Goal: Information Seeking & Learning: Learn about a topic

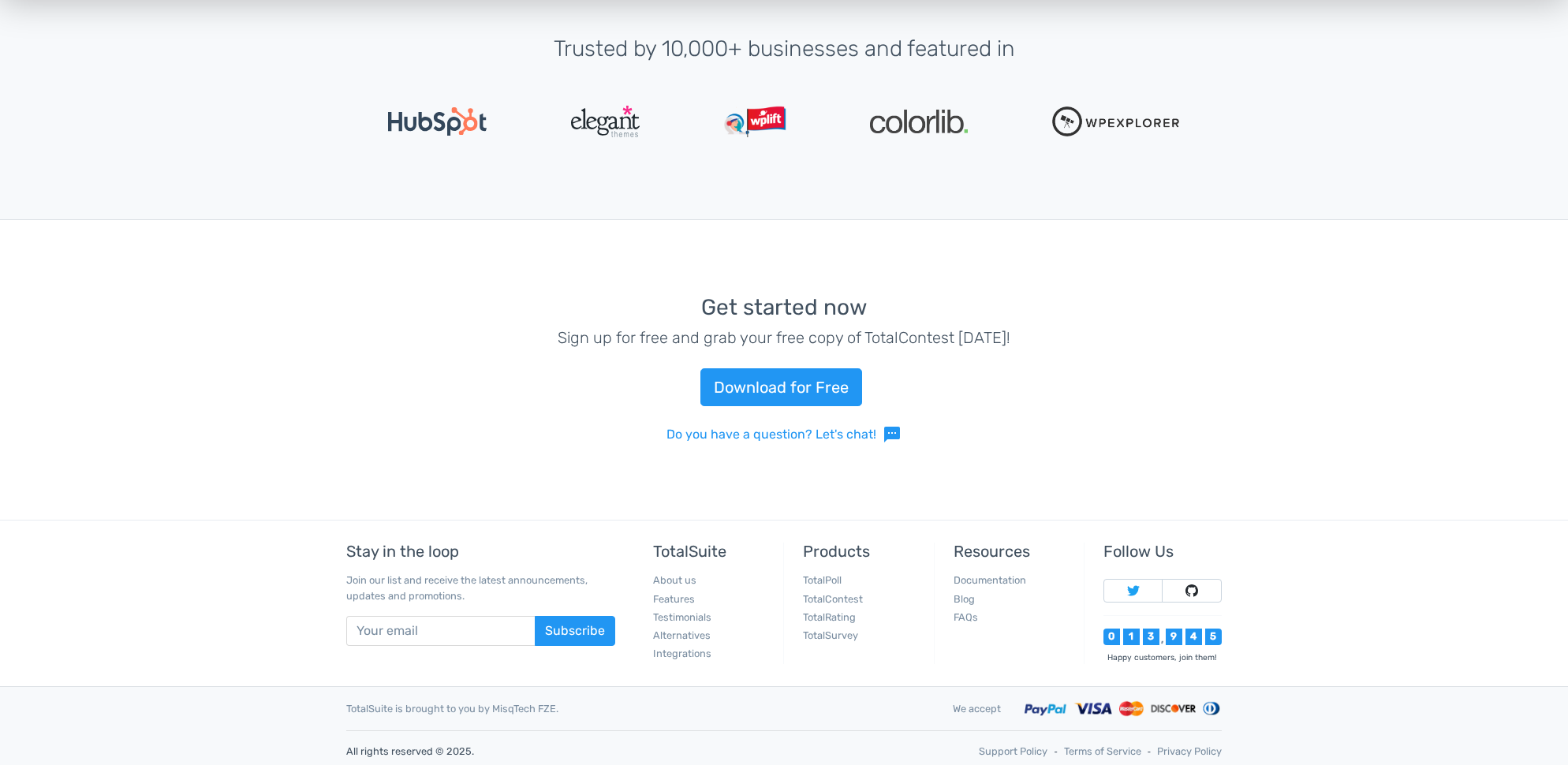
scroll to position [3513, 0]
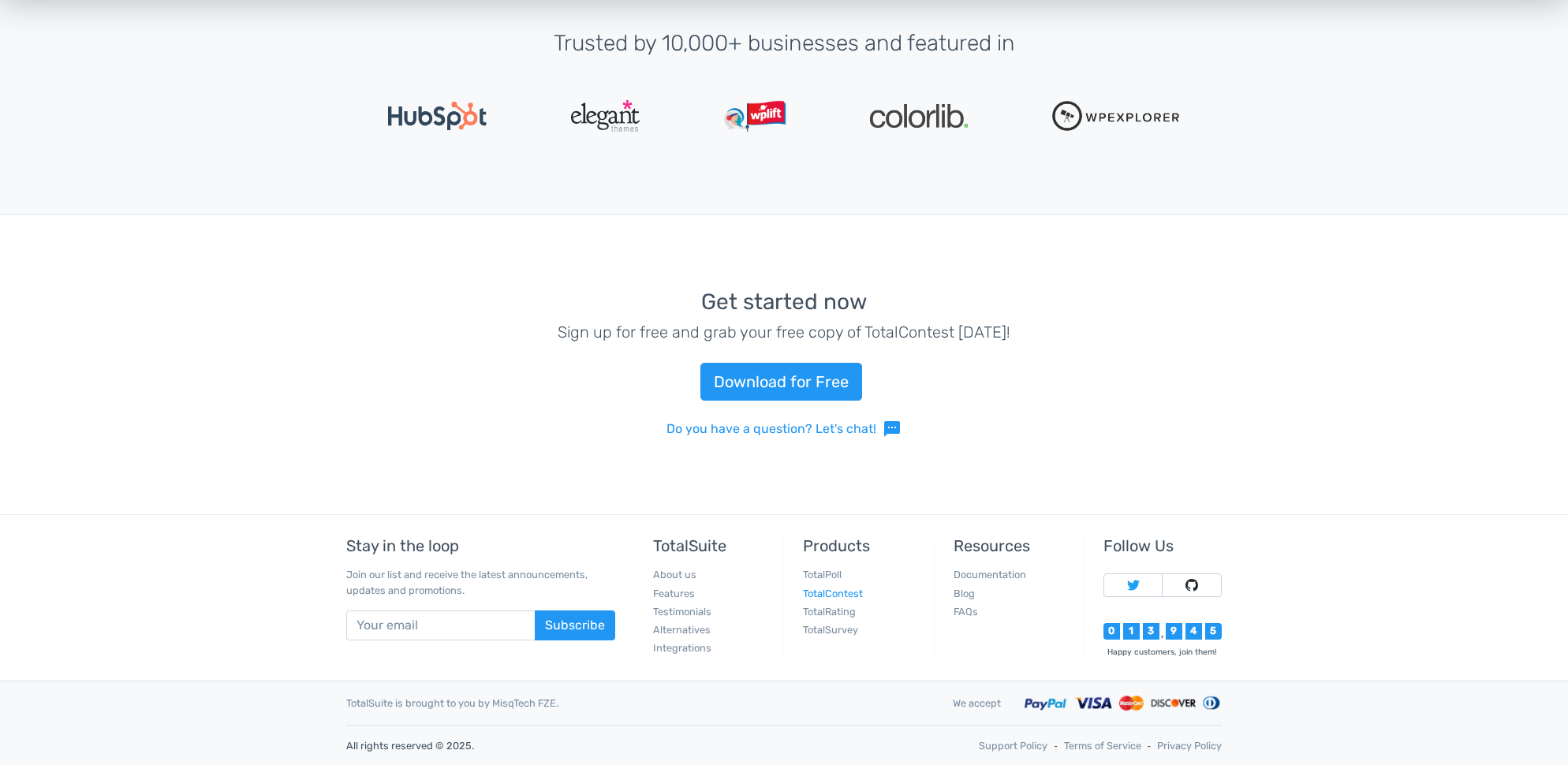
click at [830, 594] on link "TotalContest" at bounding box center [833, 594] width 60 height 12
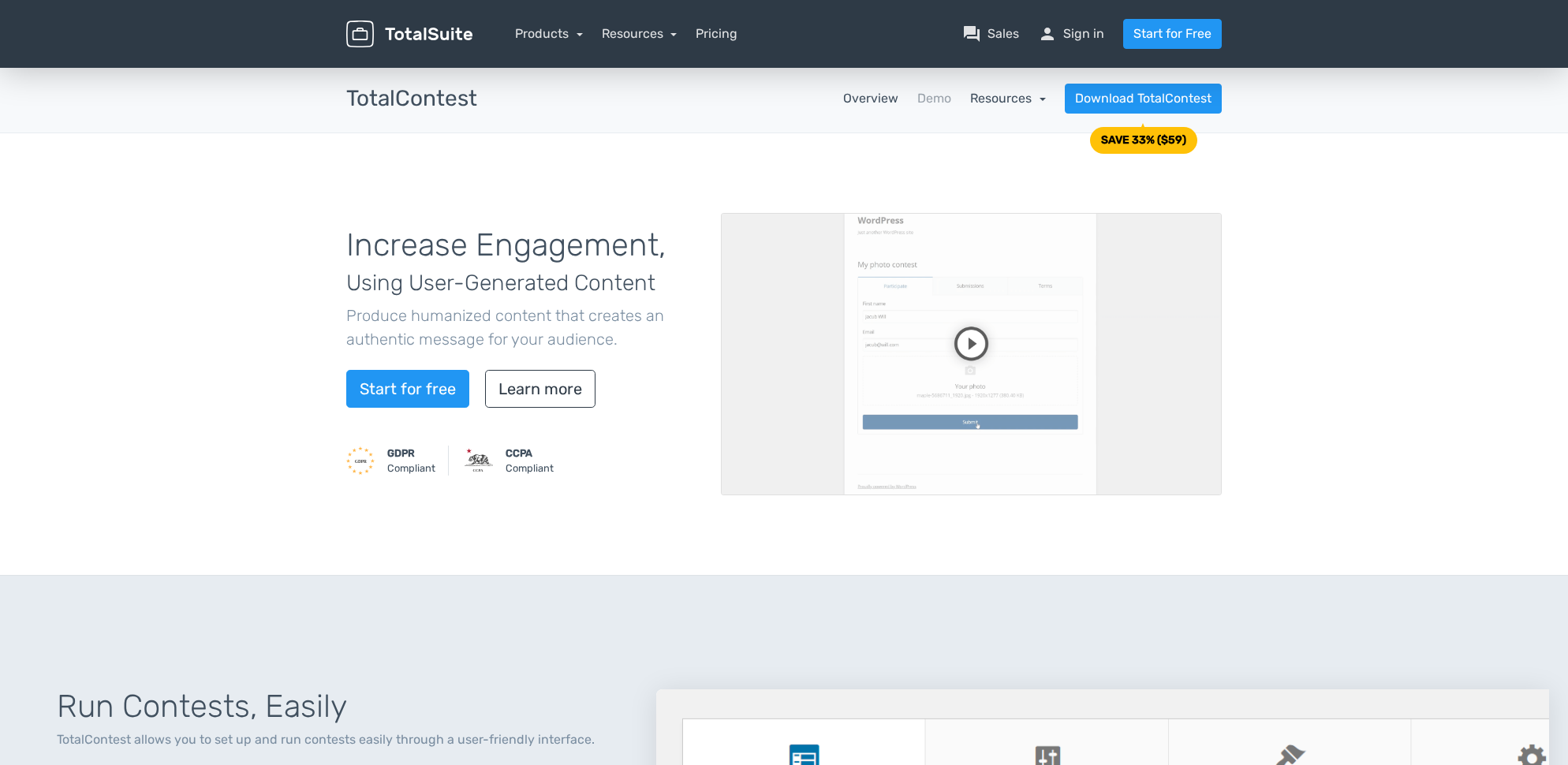
click at [1039, 102] on link "Resources" at bounding box center [1008, 98] width 75 height 15
click at [1366, 205] on div "Increase Engagement, Using User-Generated Content Produce humanized content tha…" at bounding box center [784, 355] width 1568 height 442
click at [984, 341] on video at bounding box center [971, 355] width 501 height 283
click at [673, 39] on link "Resources" at bounding box center [639, 33] width 75 height 15
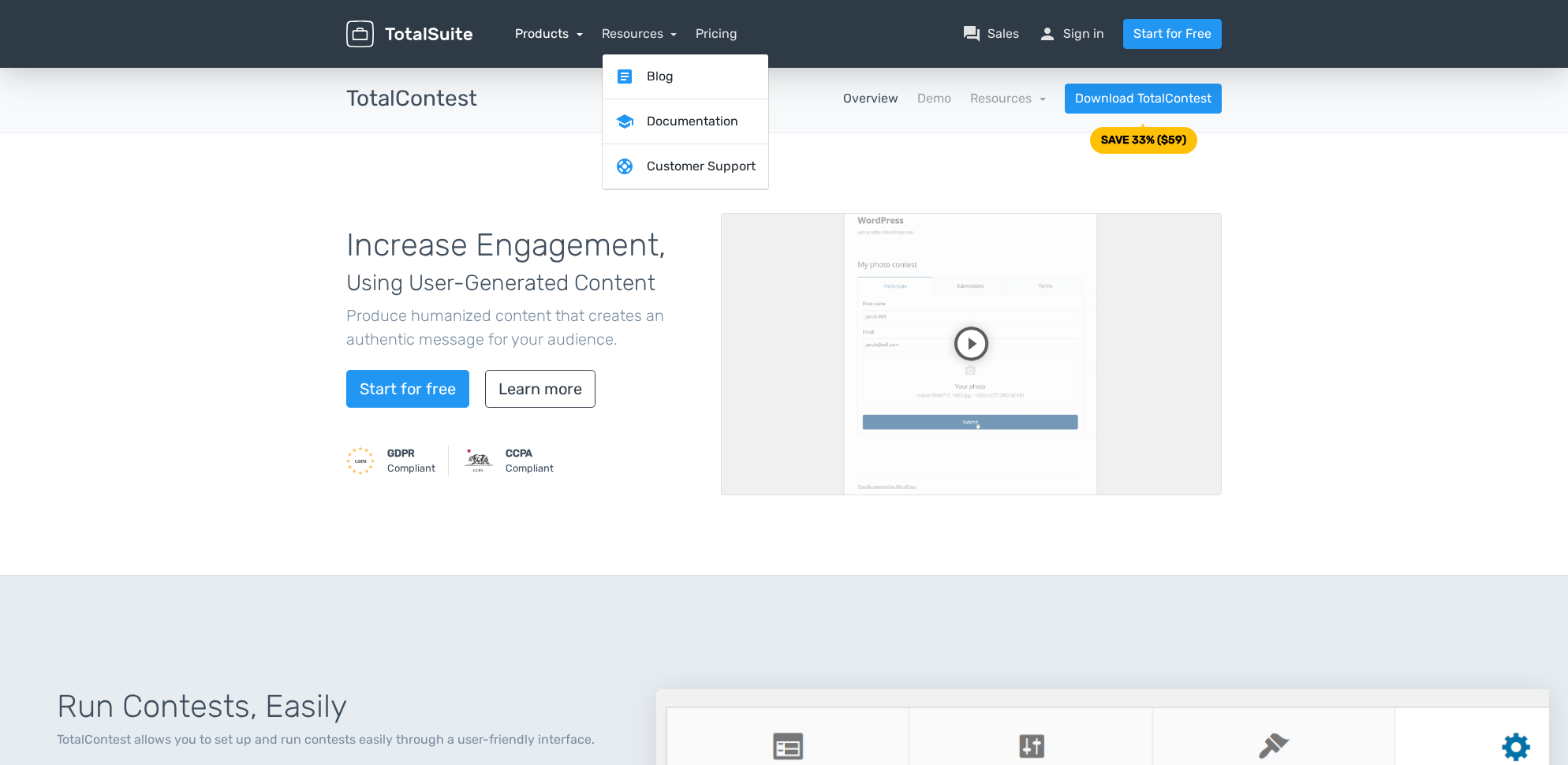
click at [579, 38] on link "Products" at bounding box center [548, 33] width 68 height 15
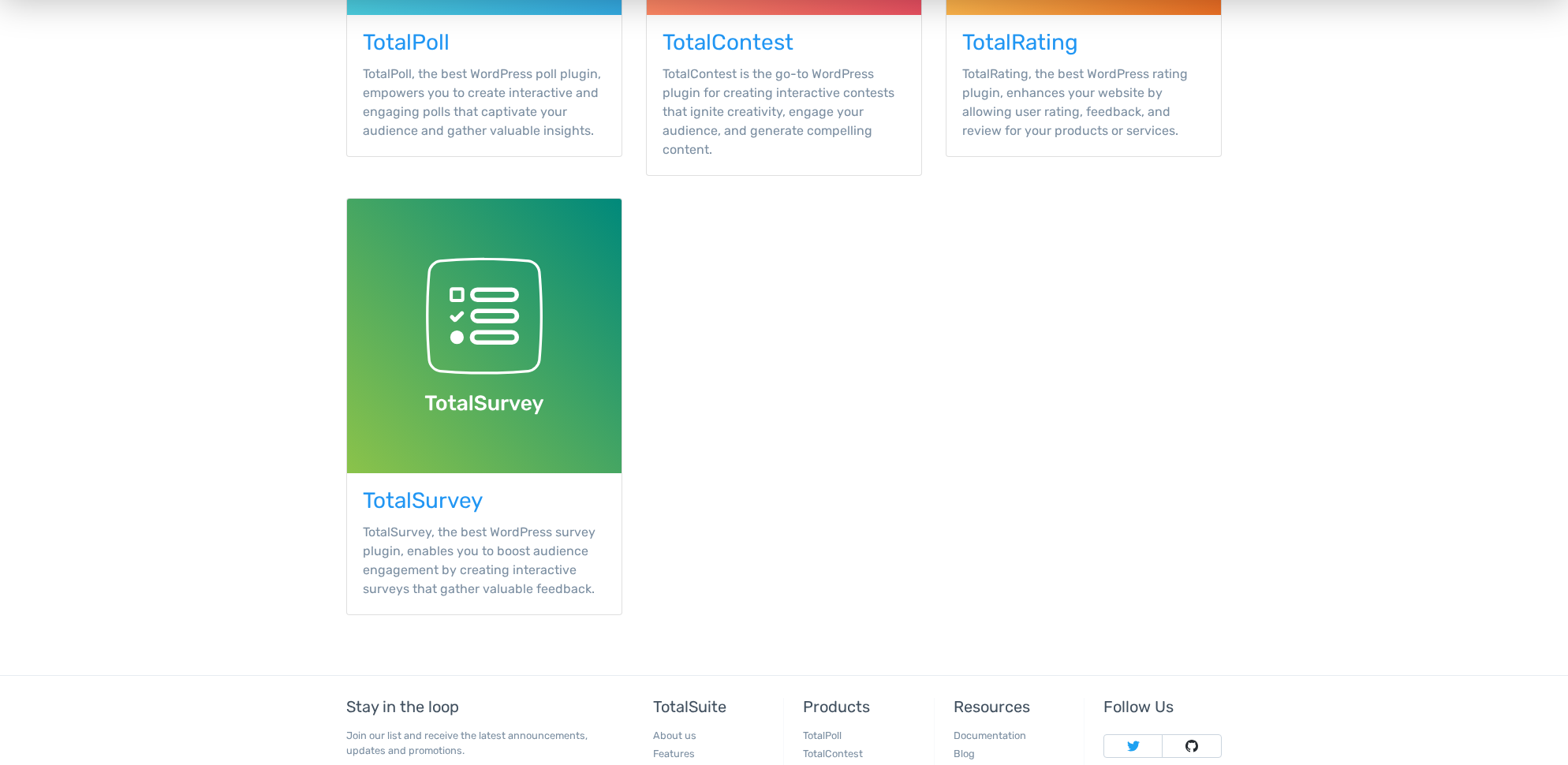
scroll to position [678, 0]
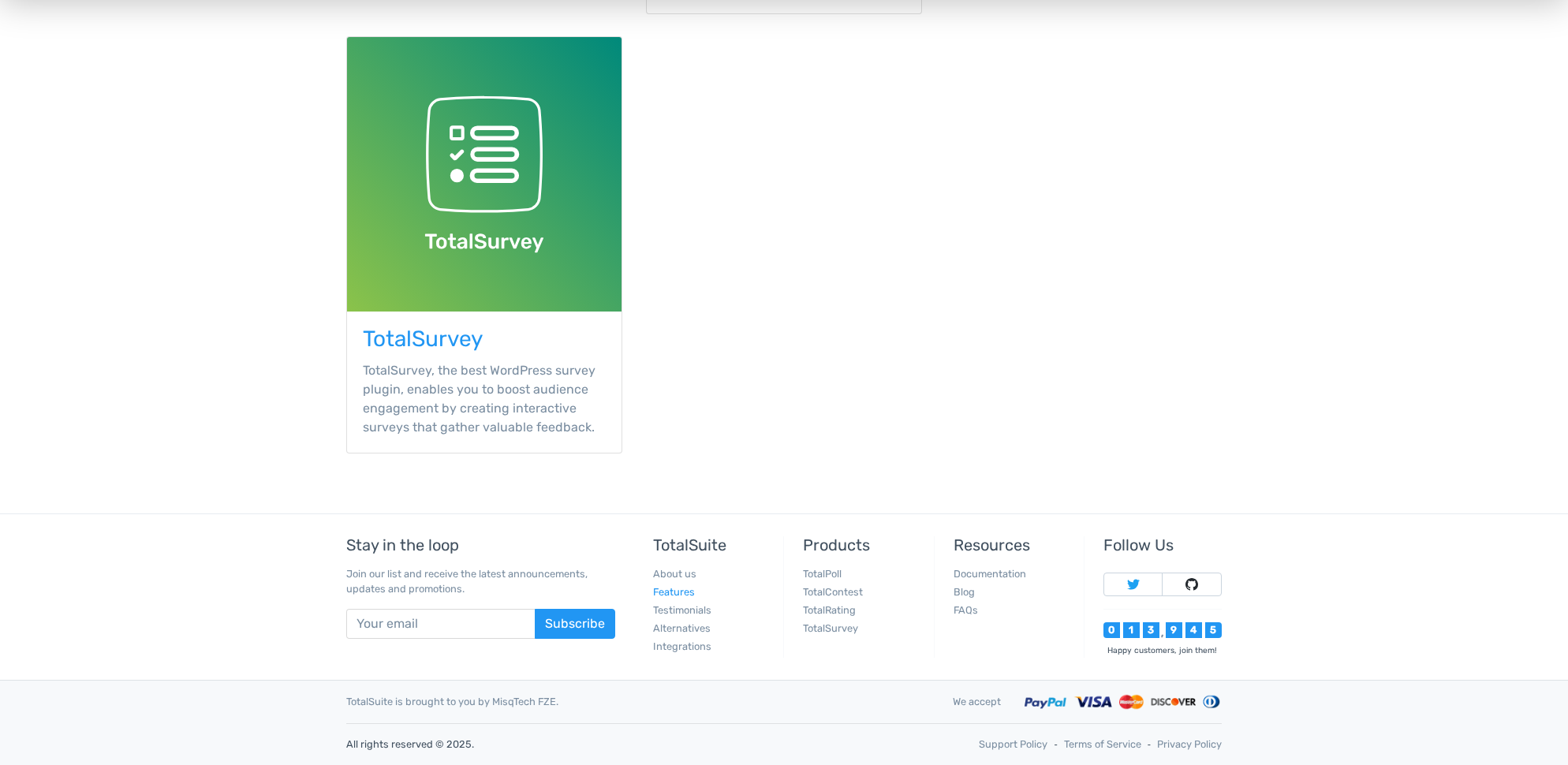
click at [669, 597] on link "Features" at bounding box center [673, 592] width 42 height 12
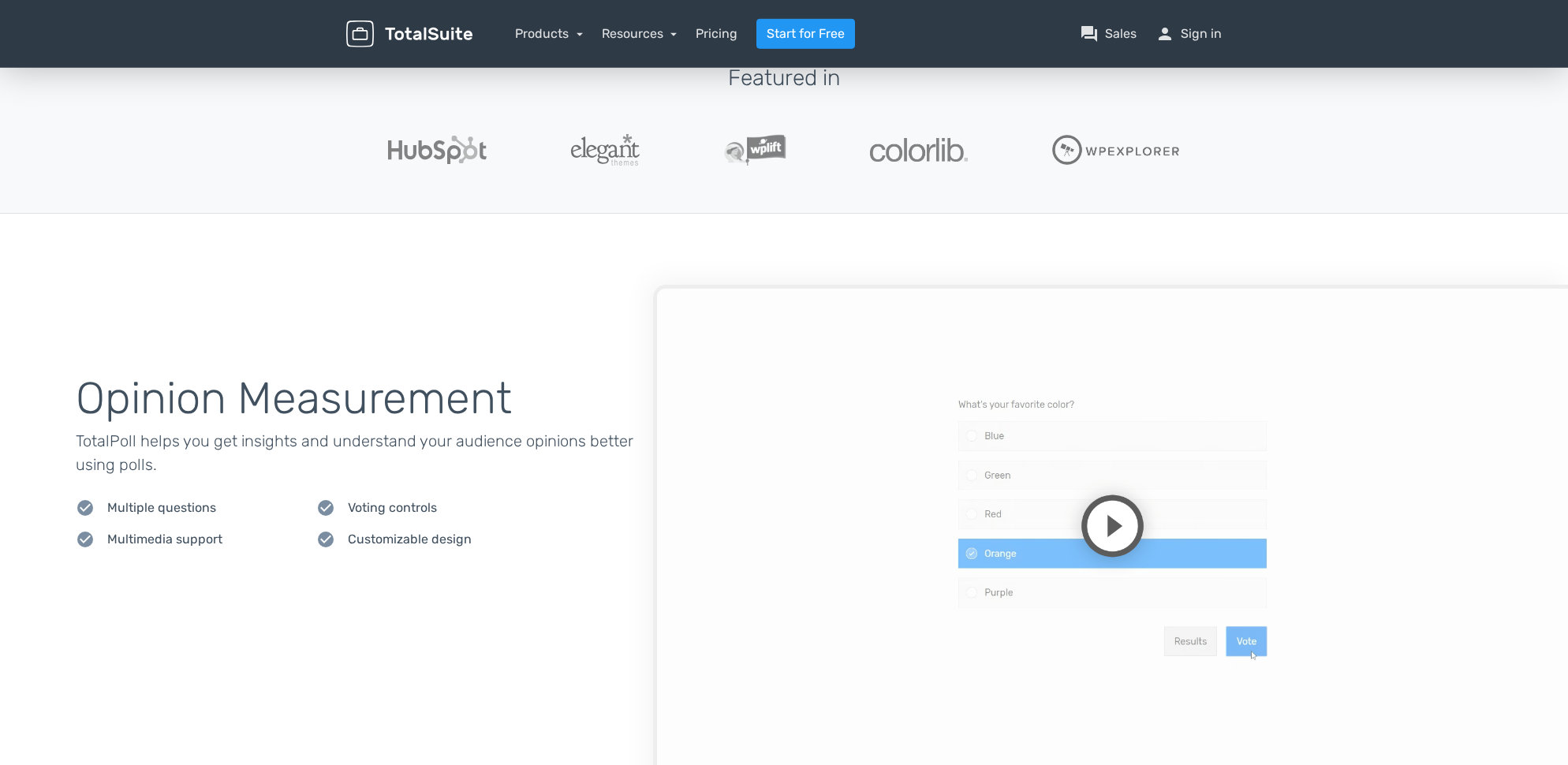
scroll to position [480, 0]
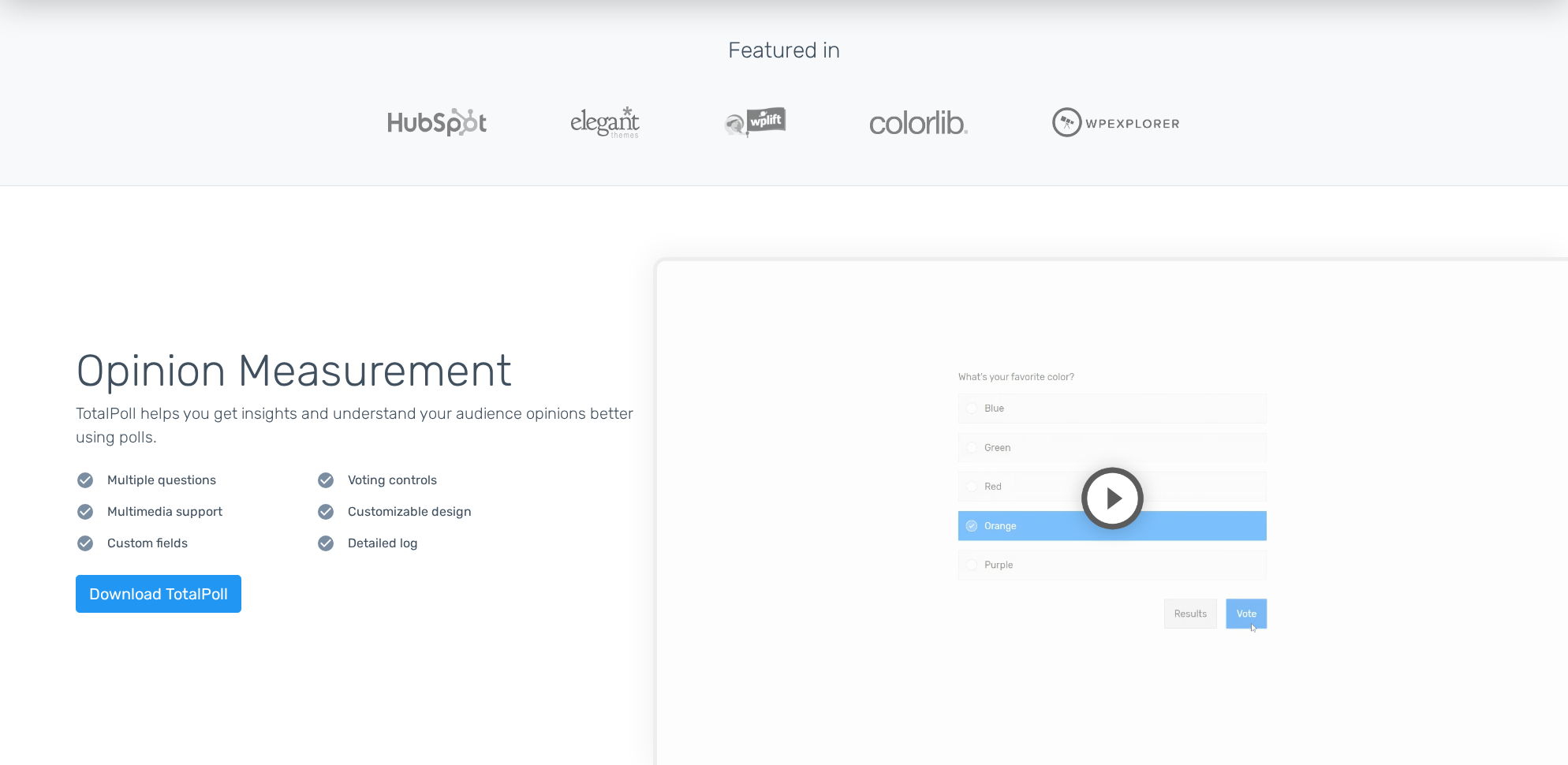
click at [409, 476] on span "Voting controls" at bounding box center [392, 481] width 89 height 19
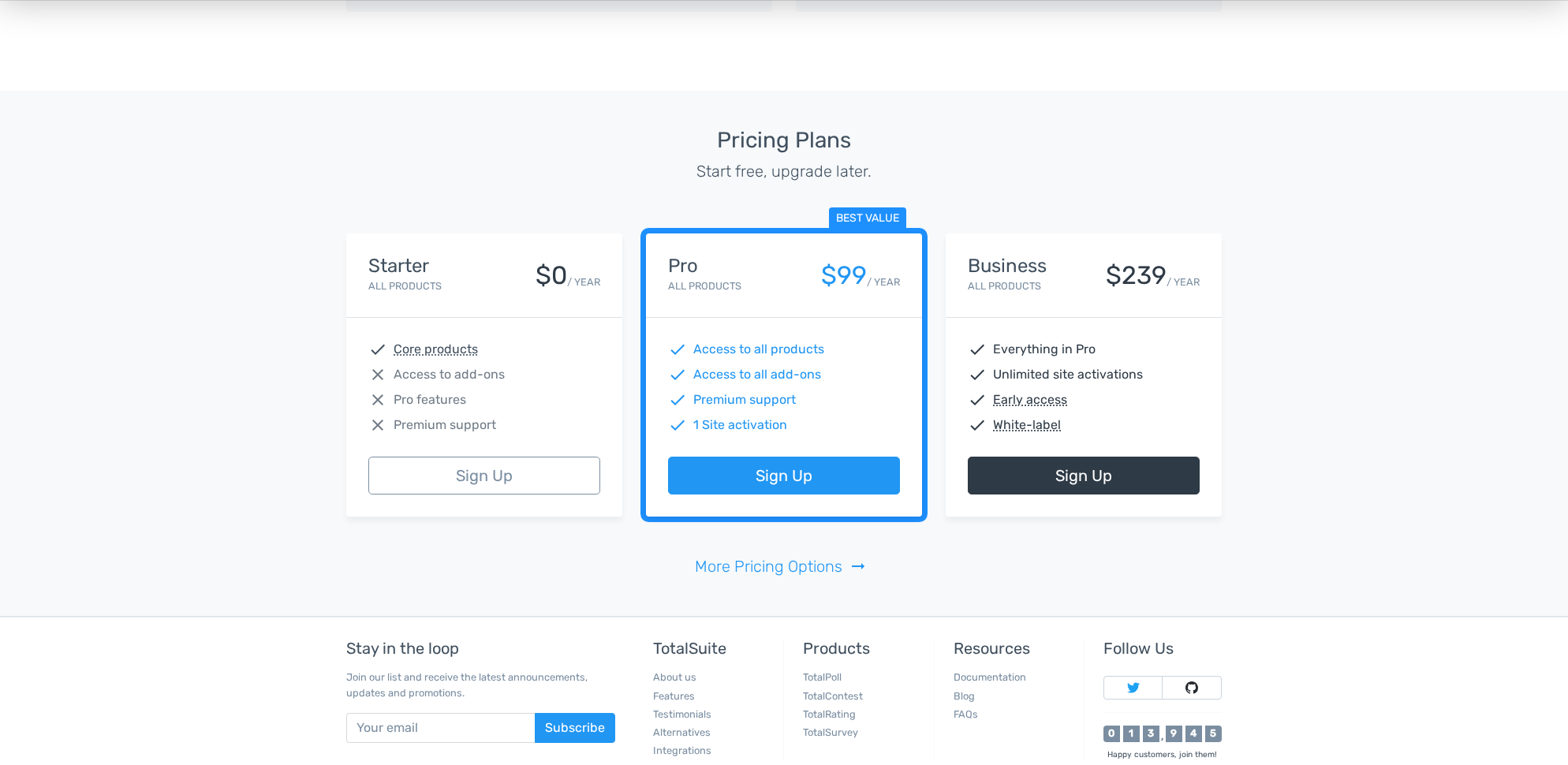
scroll to position [3710, 0]
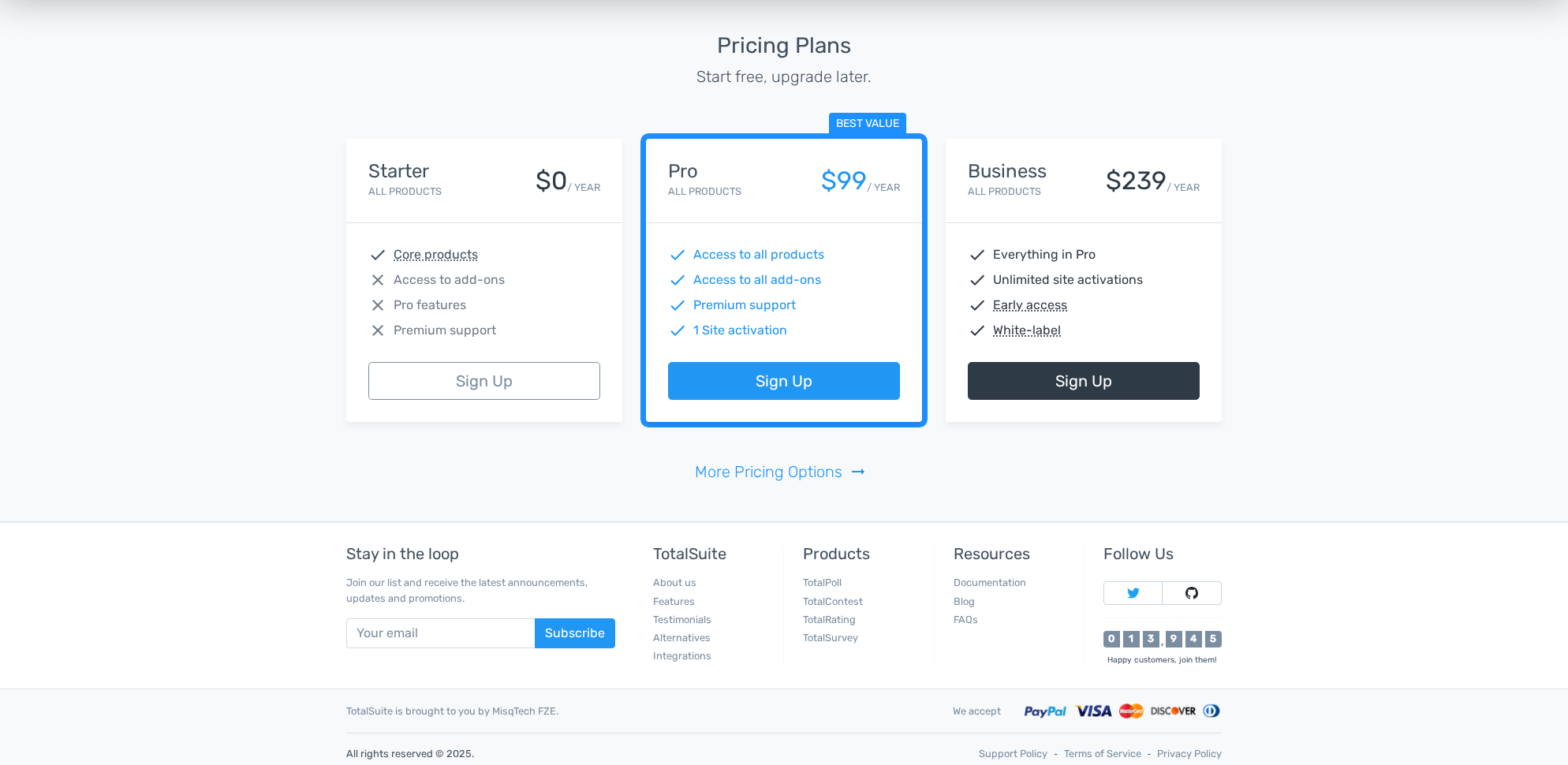
click at [741, 282] on span "Access to all add-ons" at bounding box center [757, 280] width 128 height 19
click at [681, 637] on link "Alternatives" at bounding box center [681, 637] width 57 height 12
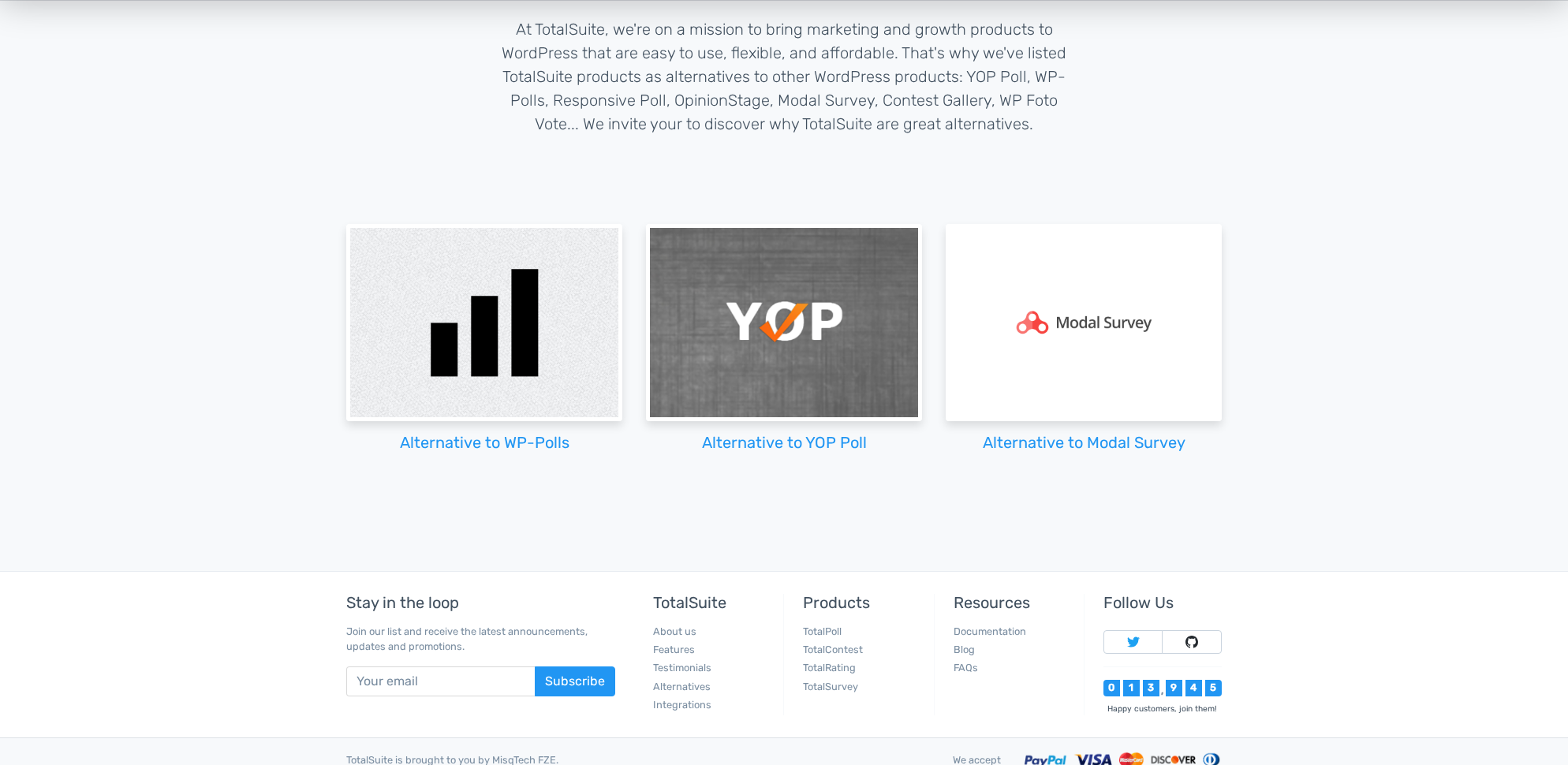
scroll to position [288, 0]
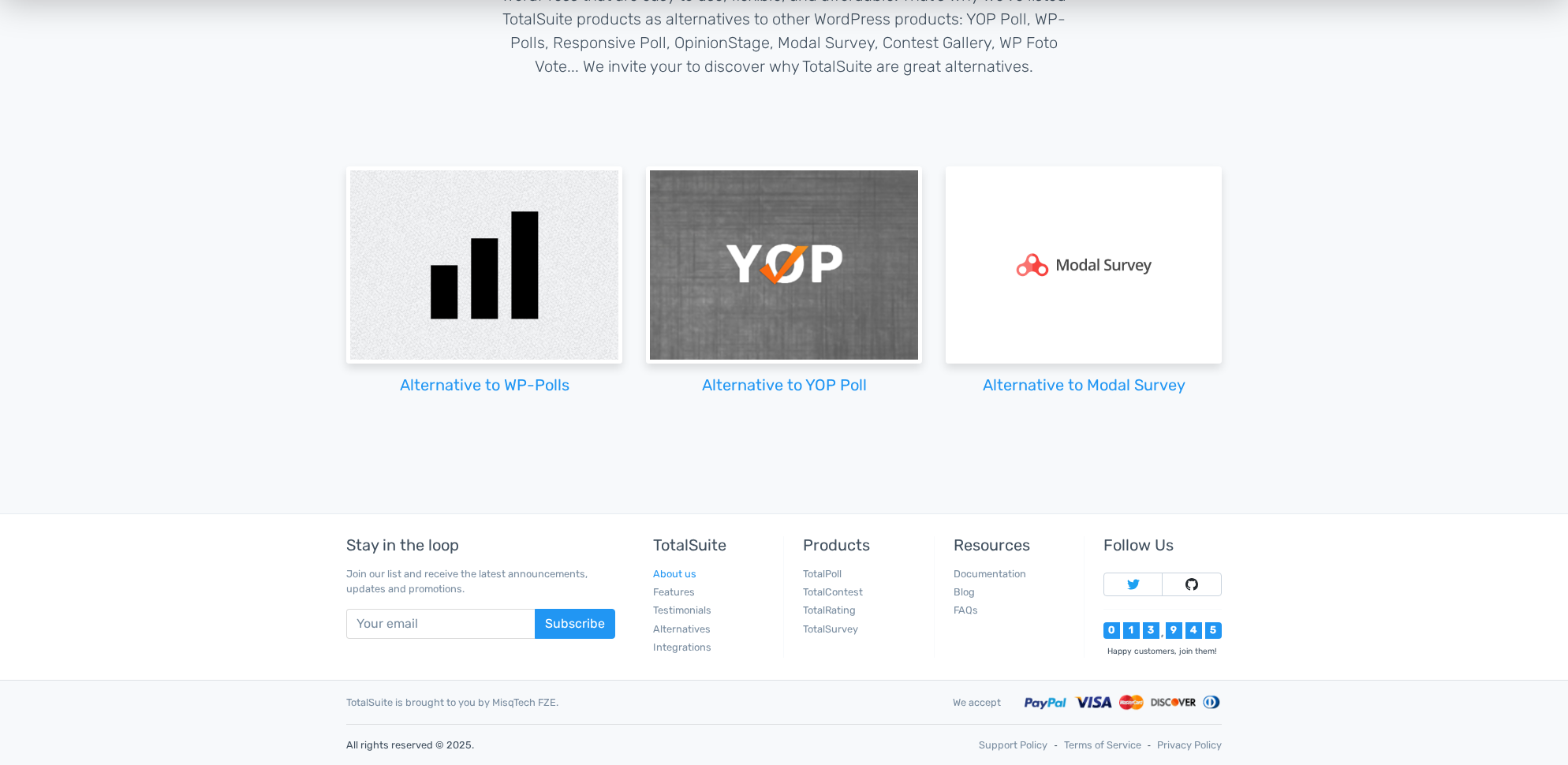
click at [685, 575] on link "About us" at bounding box center [674, 574] width 44 height 12
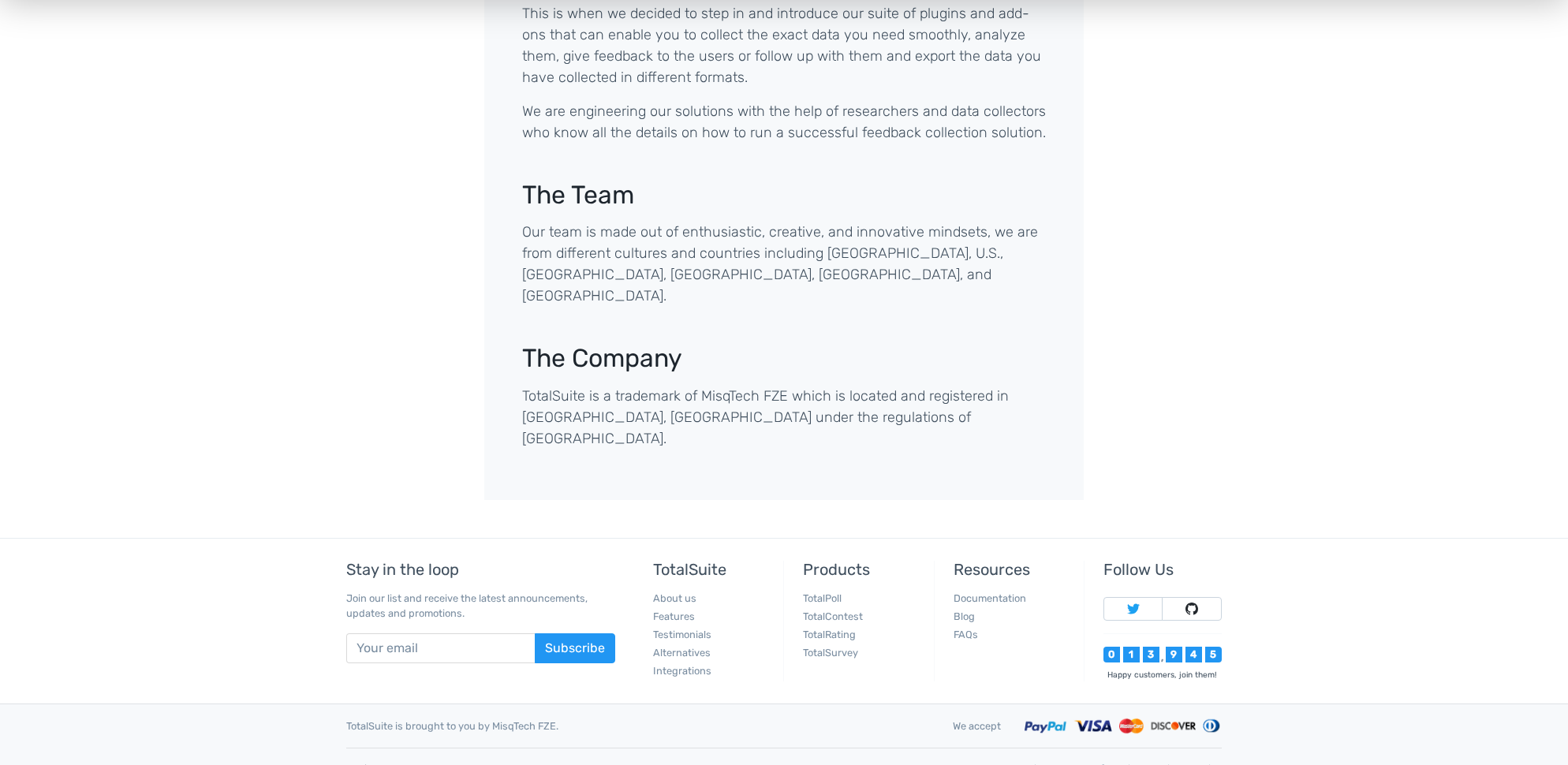
scroll to position [522, 0]
click at [1004, 589] on link "Documentation" at bounding box center [990, 595] width 73 height 12
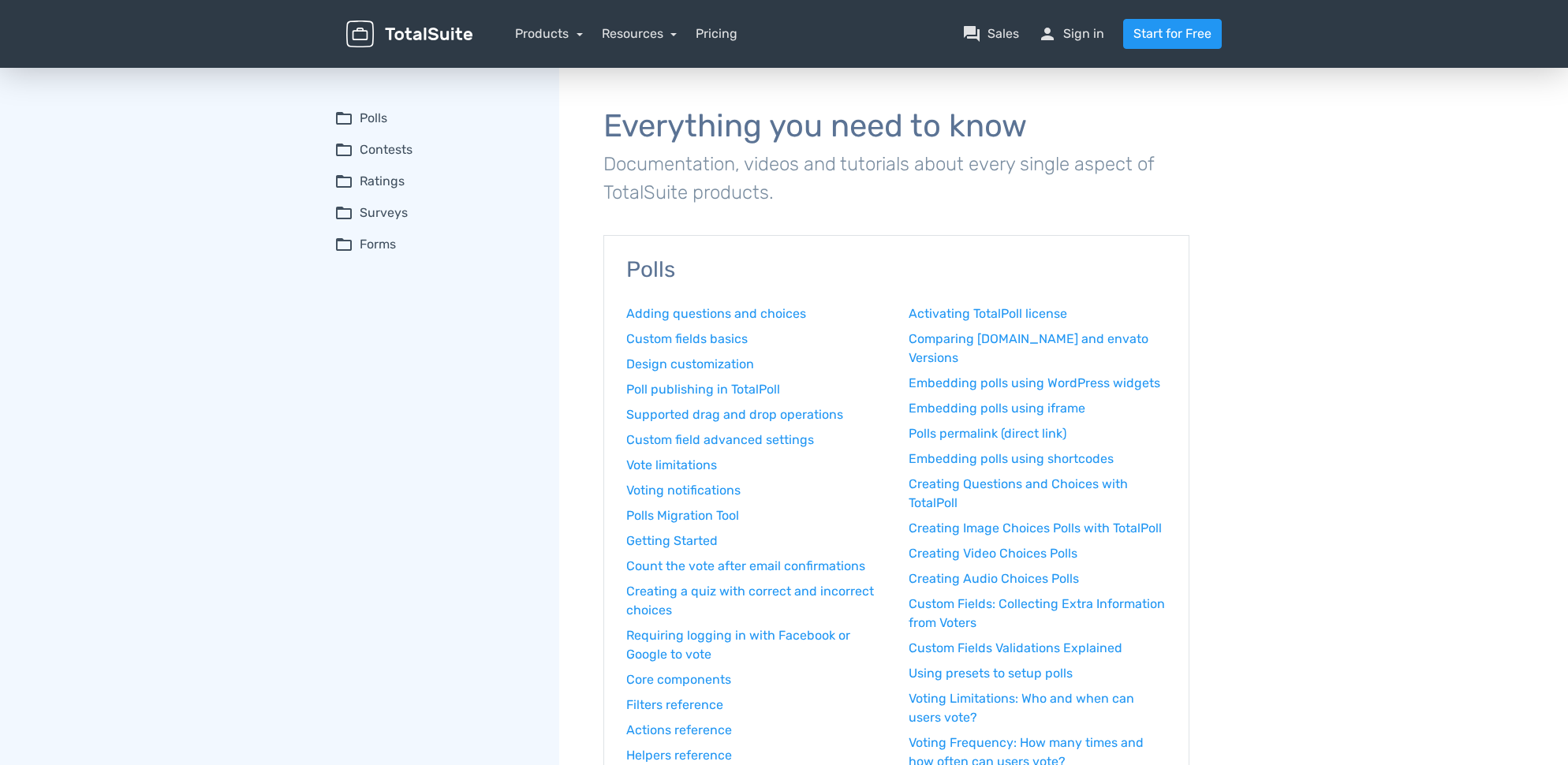
click at [582, 36] on link "Products" at bounding box center [548, 33] width 68 height 15
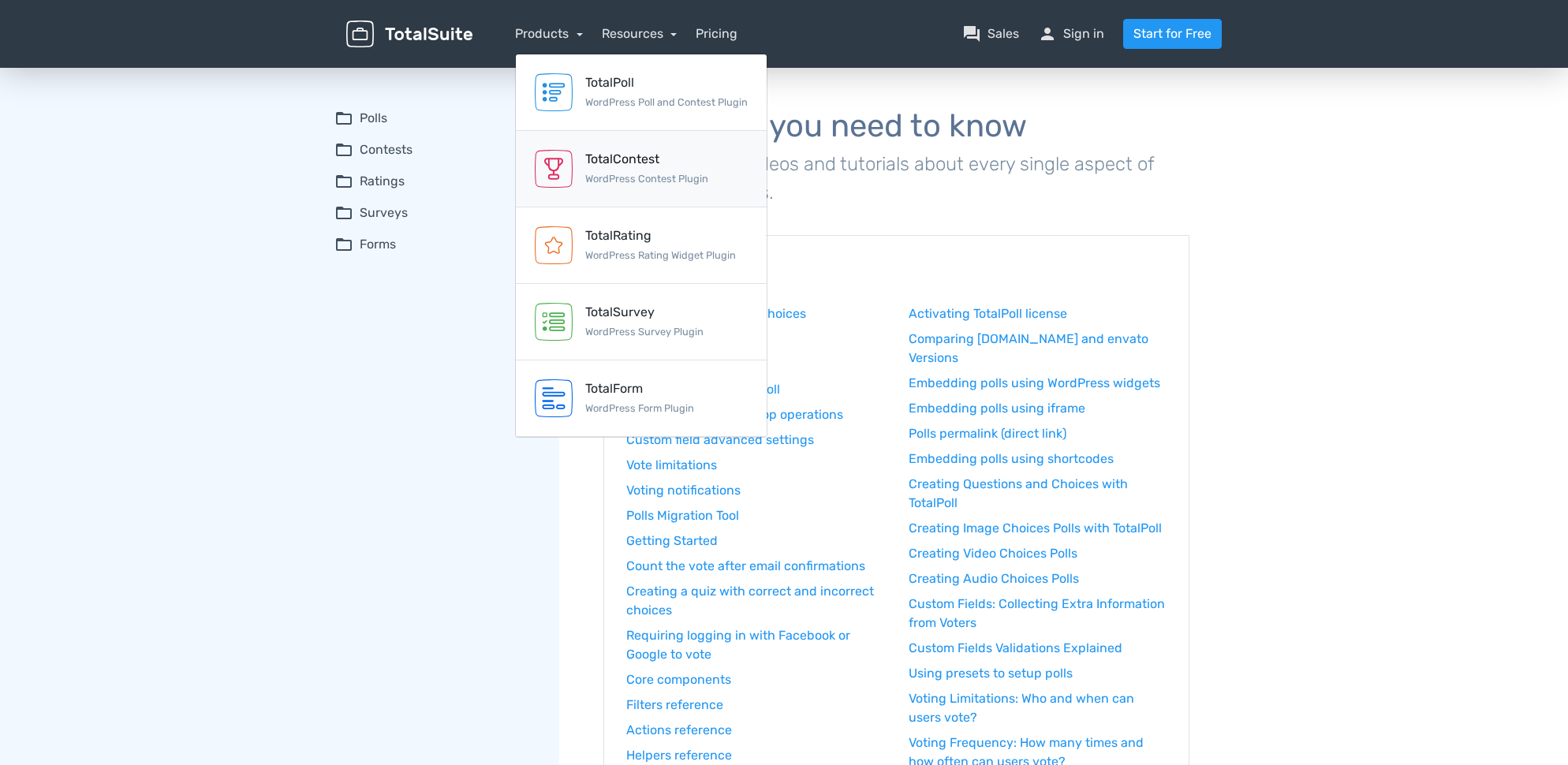
click at [610, 161] on div "TotalContest" at bounding box center [647, 159] width 123 height 19
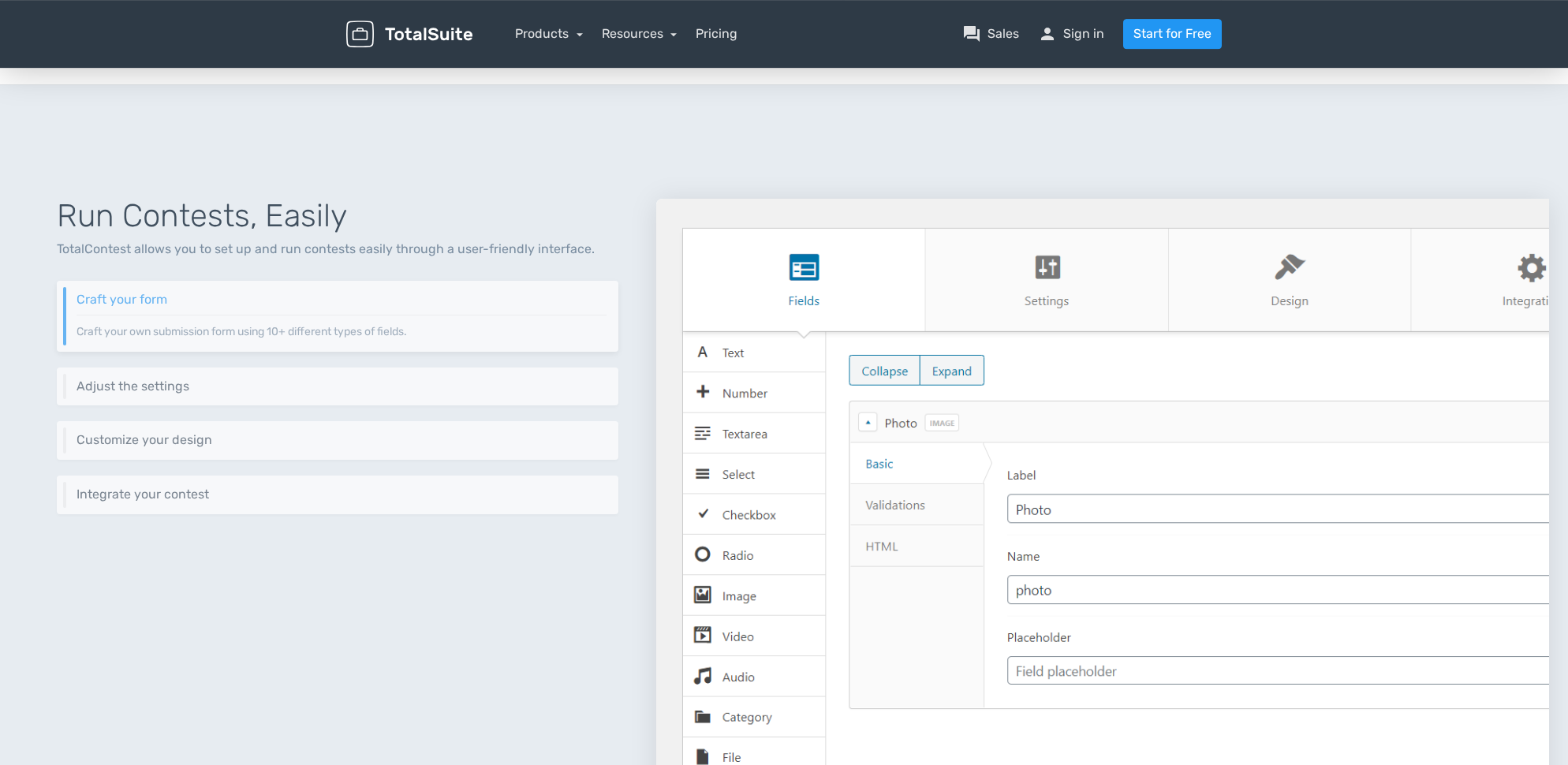
scroll to position [568, 0]
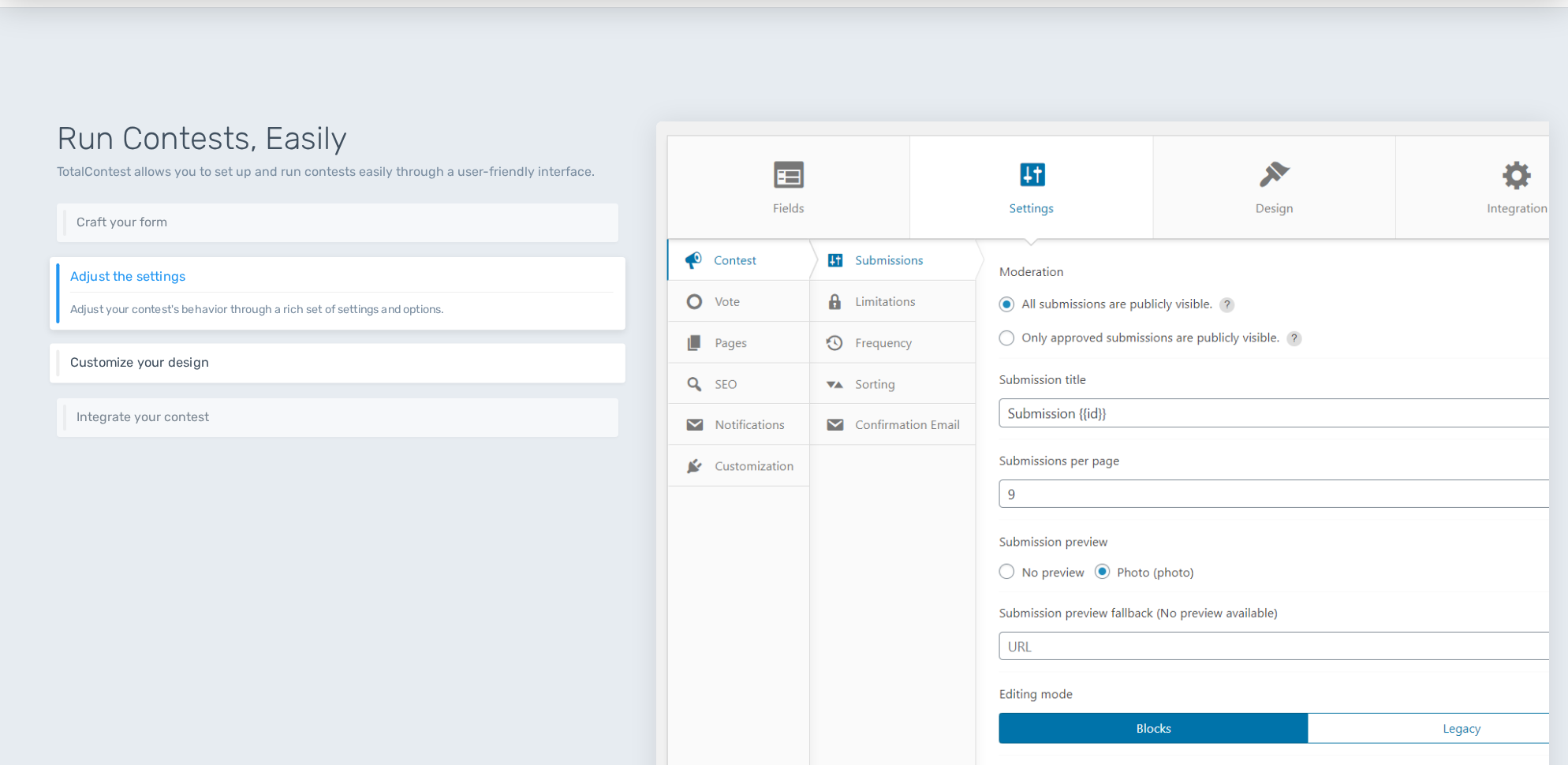
click at [165, 367] on h6 "Customize your design" at bounding box center [342, 362] width 543 height 15
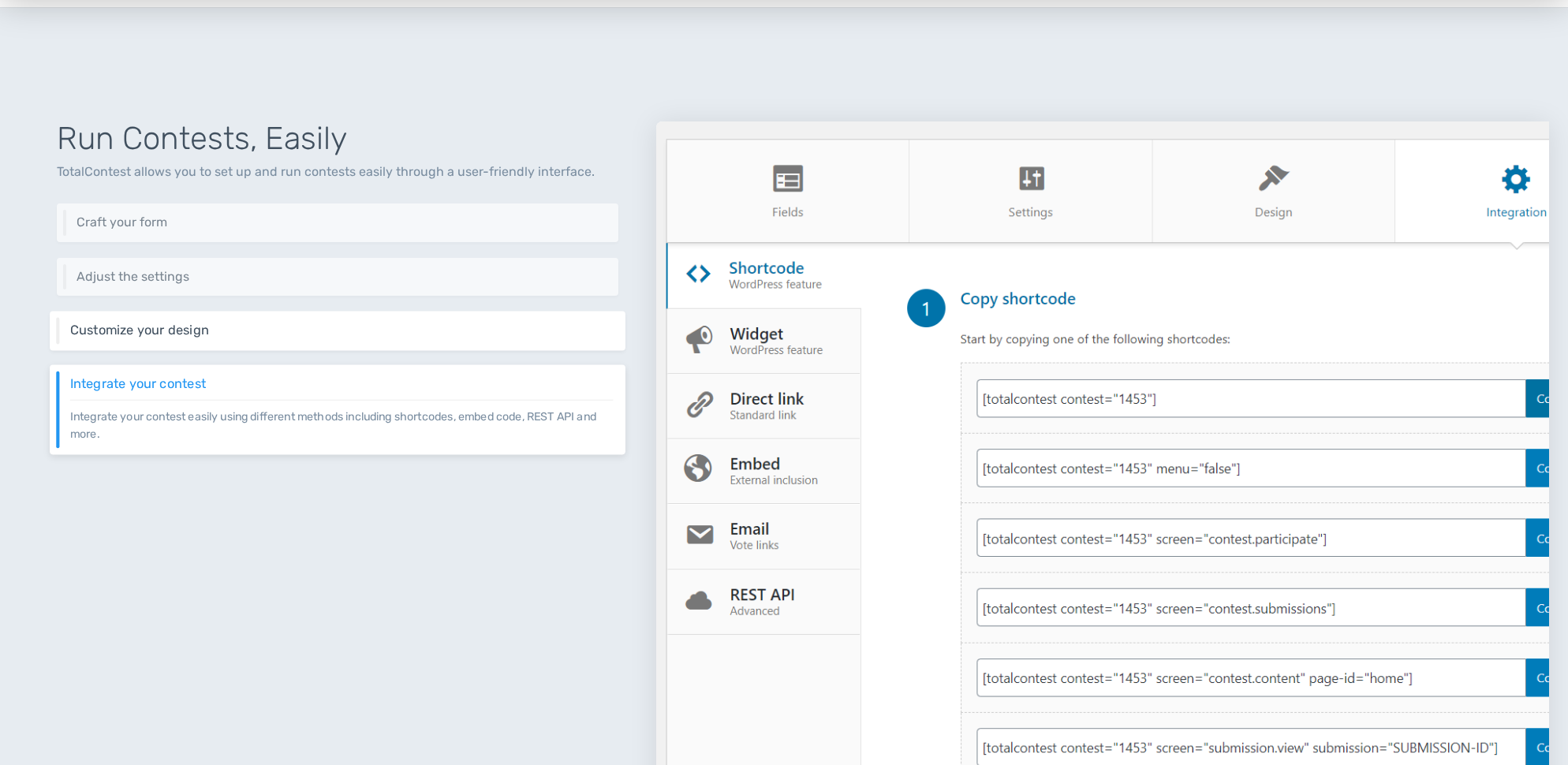
click at [188, 324] on h6 "Customize your design" at bounding box center [342, 330] width 543 height 15
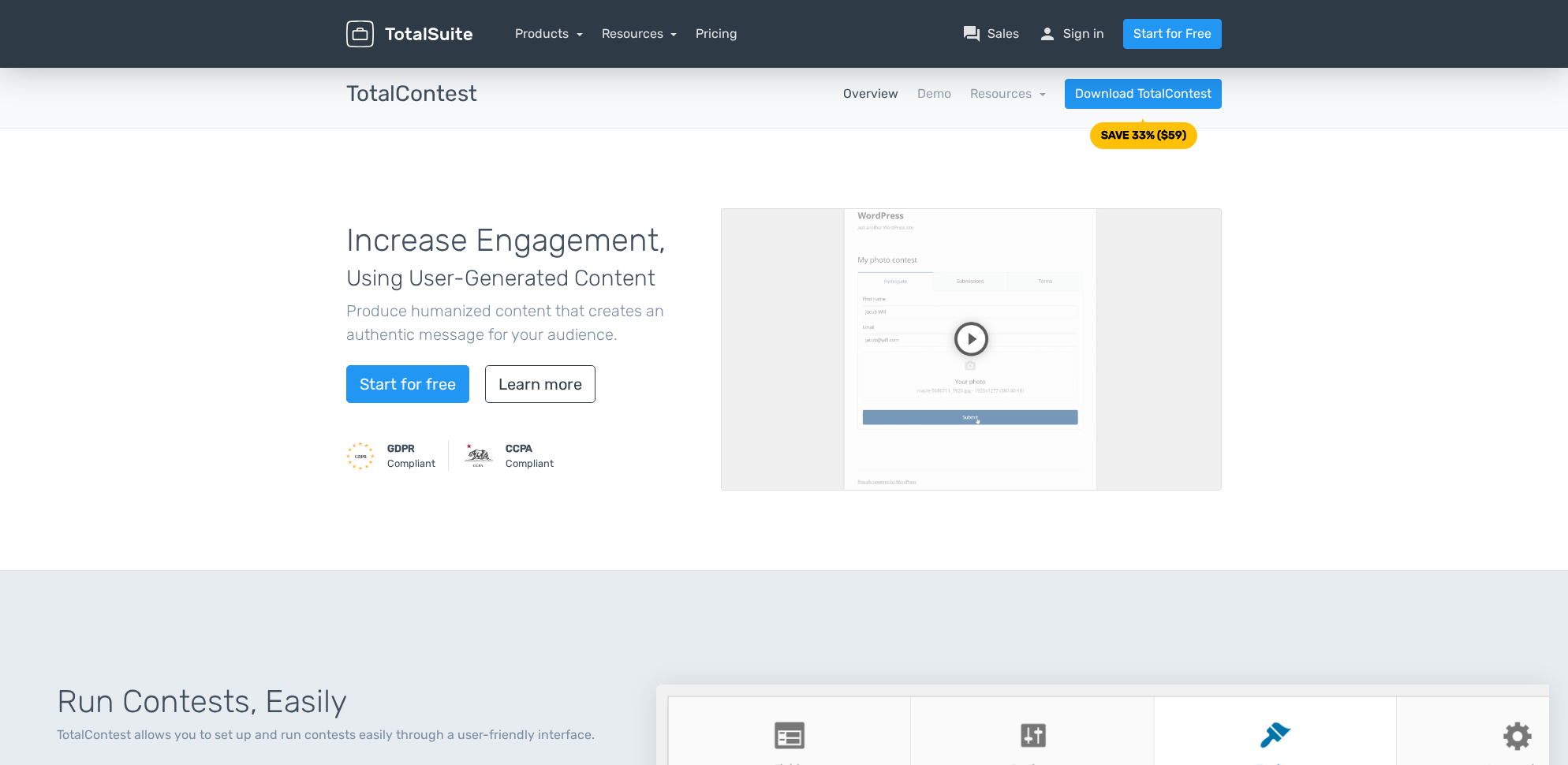
scroll to position [0, 0]
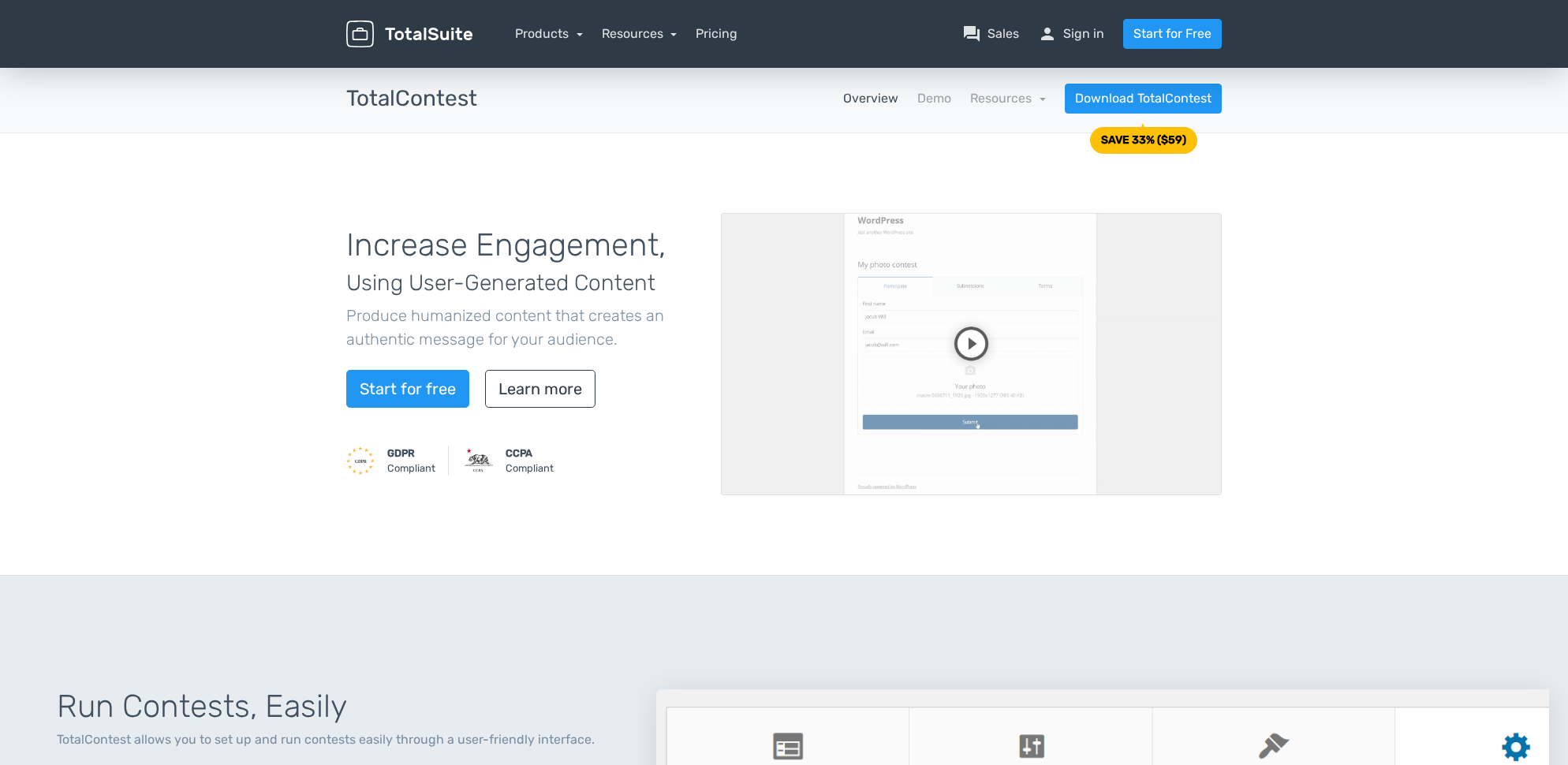
click at [388, 103] on h3 "TotalContest" at bounding box center [411, 99] width 131 height 25
click at [389, 104] on h3 "TotalContest" at bounding box center [411, 99] width 131 height 25
click at [390, 105] on h3 "TotalContest" at bounding box center [411, 99] width 131 height 25
click at [388, 104] on h3 "TotalContest" at bounding box center [411, 99] width 131 height 25
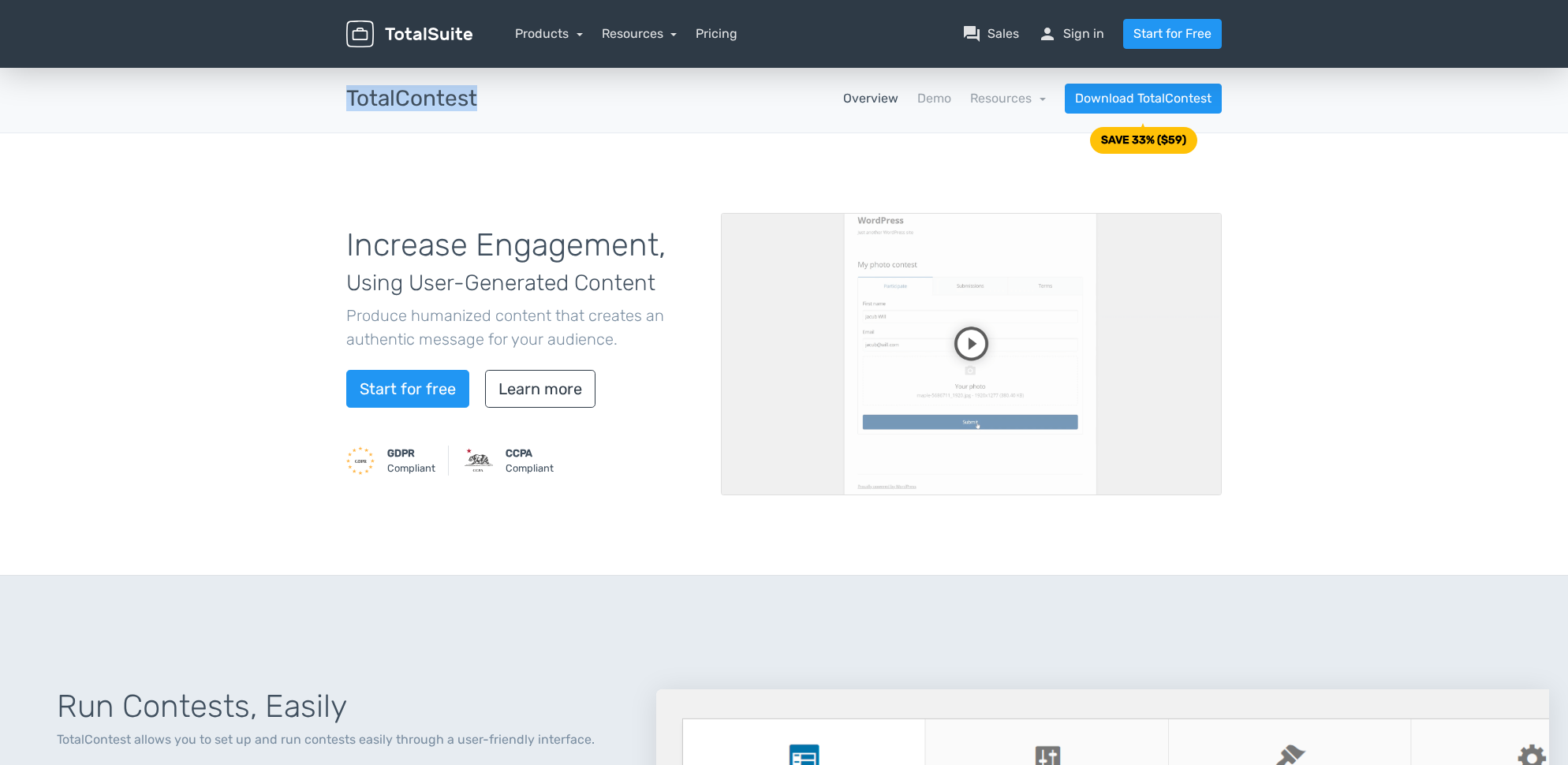
copy h3 "TotalContest"
